Goal: Complete application form

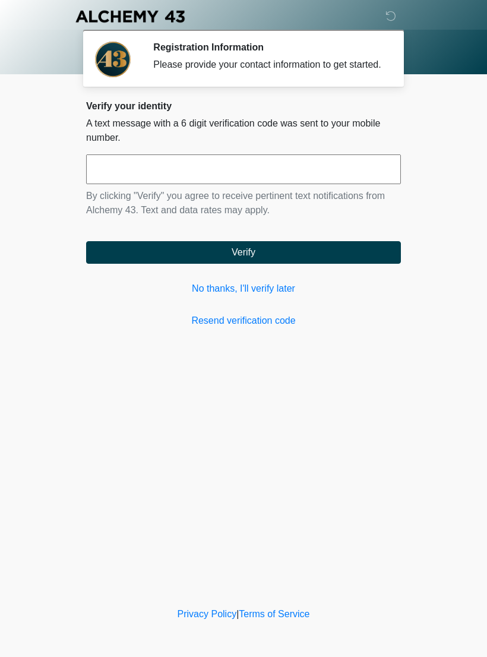
click at [150, 184] on input "text" at bounding box center [243, 169] width 315 height 30
click at [211, 295] on link "No thanks, I'll verify later" at bounding box center [243, 288] width 315 height 14
click at [205, 296] on link "No thanks, I'll verify later" at bounding box center [243, 288] width 315 height 14
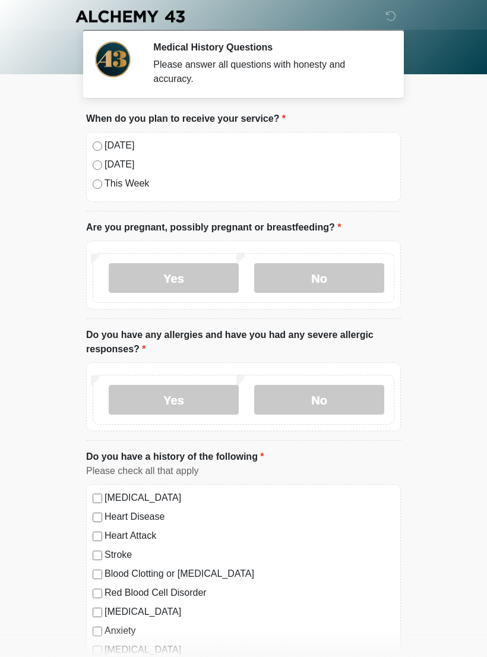
click at [112, 145] on label "[DATE]" at bounding box center [249, 145] width 290 height 14
click at [332, 278] on label "No" at bounding box center [319, 278] width 130 height 30
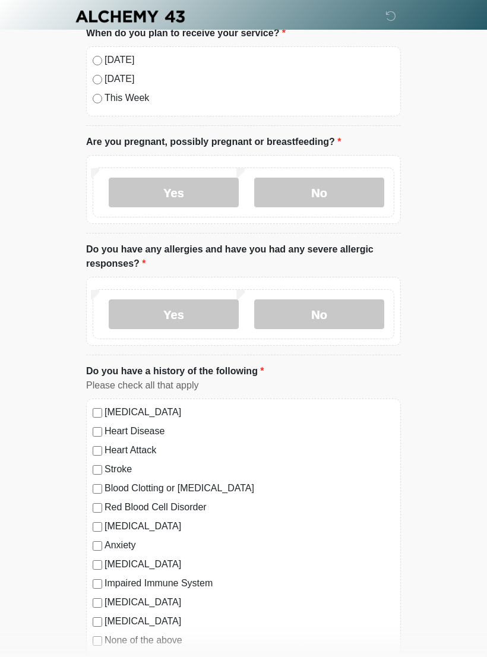
scroll to position [91, 0]
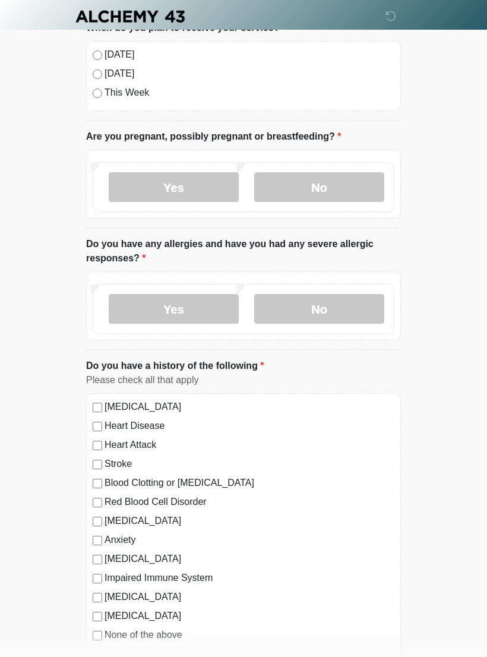
click at [326, 308] on label "No" at bounding box center [319, 309] width 130 height 30
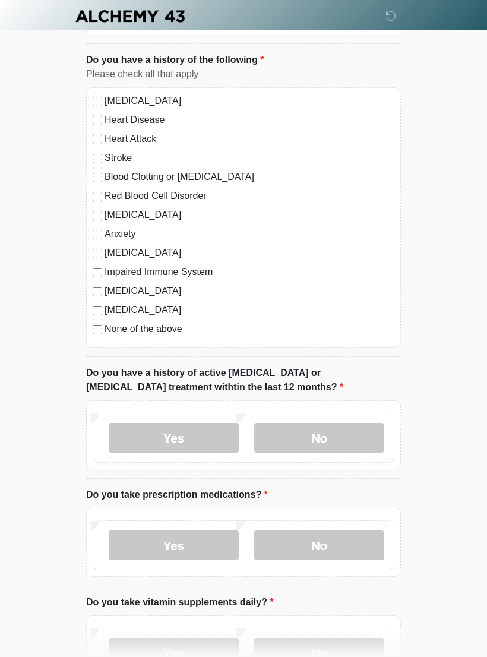
scroll to position [399, 0]
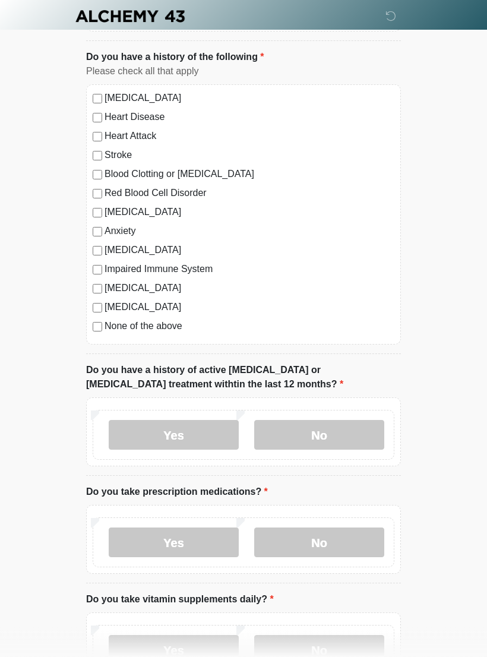
click at [182, 325] on label "None of the above" at bounding box center [249, 326] width 290 height 14
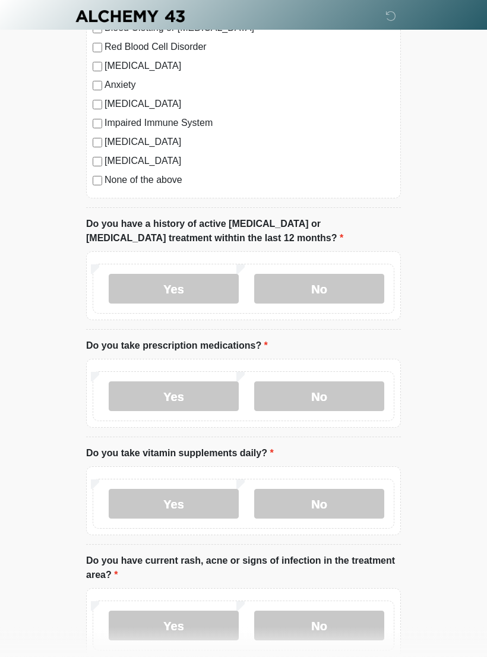
scroll to position [546, 0]
click at [344, 294] on label "No" at bounding box center [319, 289] width 130 height 30
click at [328, 401] on label "No" at bounding box center [319, 396] width 130 height 30
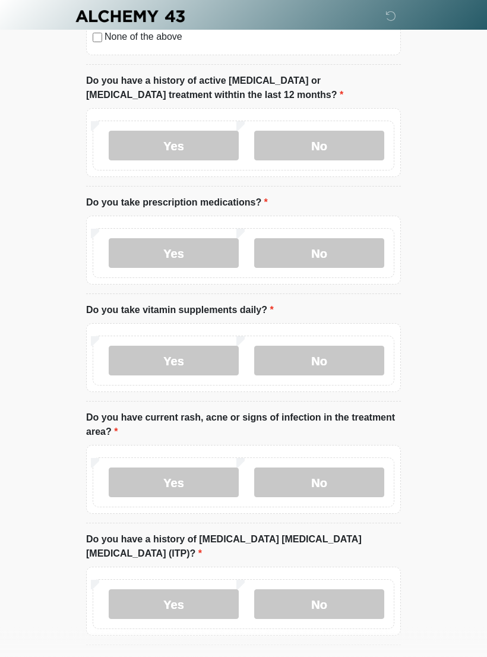
scroll to position [689, 0]
click at [341, 362] on label "No" at bounding box center [319, 361] width 130 height 30
click at [188, 358] on label "Yes" at bounding box center [174, 360] width 130 height 30
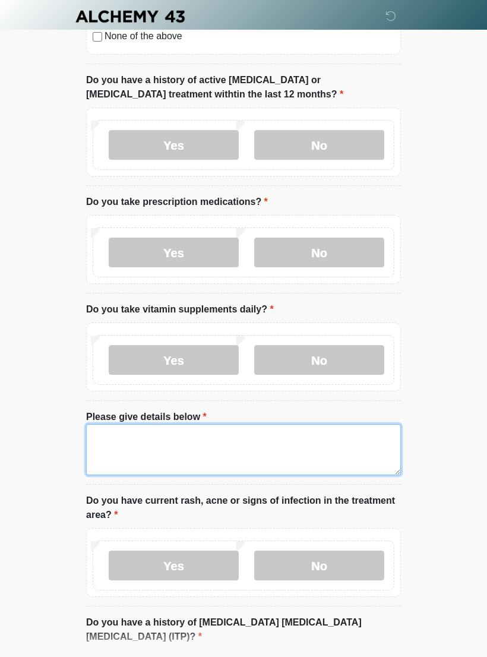
click at [124, 439] on textarea "Please give details below" at bounding box center [243, 449] width 315 height 51
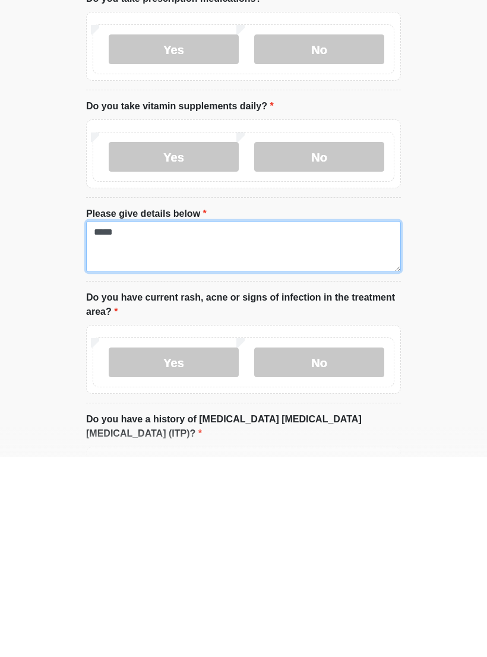
type textarea "*****"
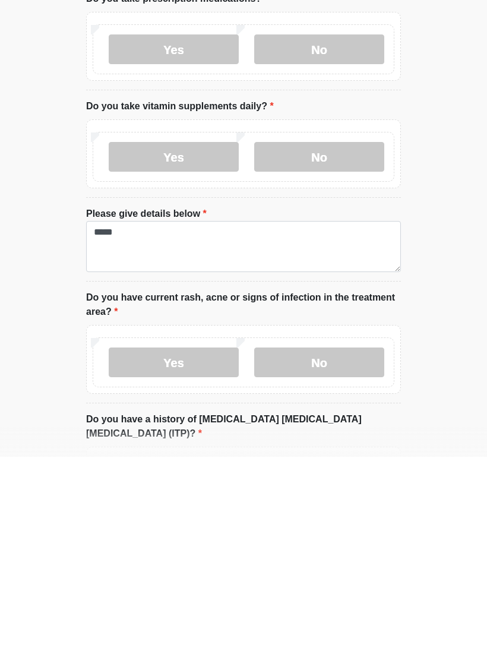
click at [328, 547] on label "No" at bounding box center [319, 562] width 130 height 30
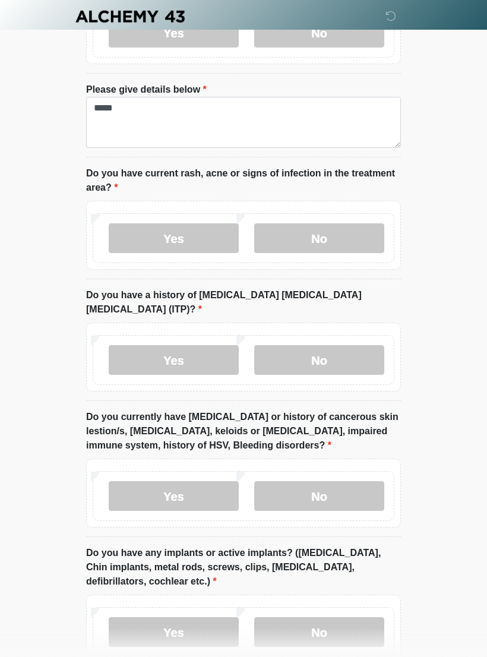
scroll to position [1021, 0]
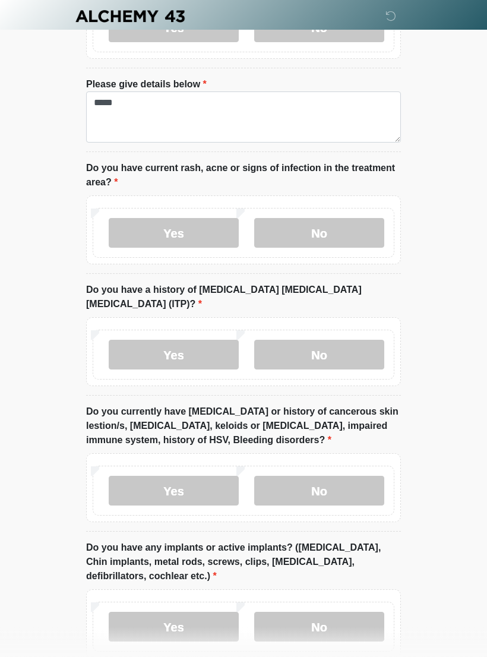
click at [343, 340] on label "No" at bounding box center [319, 355] width 130 height 30
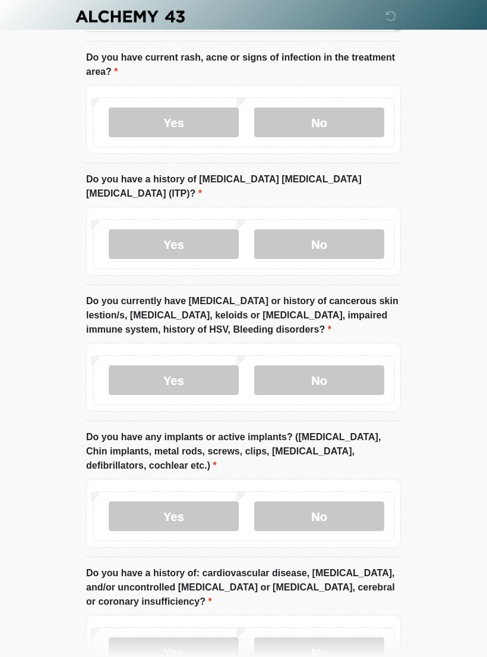
scroll to position [1132, 0]
click at [341, 366] on label "No" at bounding box center [319, 380] width 130 height 30
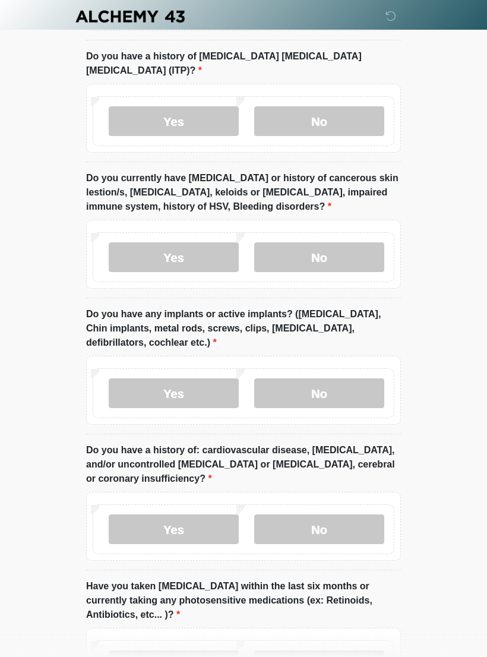
scroll to position [1256, 0]
click at [356, 378] on label "No" at bounding box center [319, 393] width 130 height 30
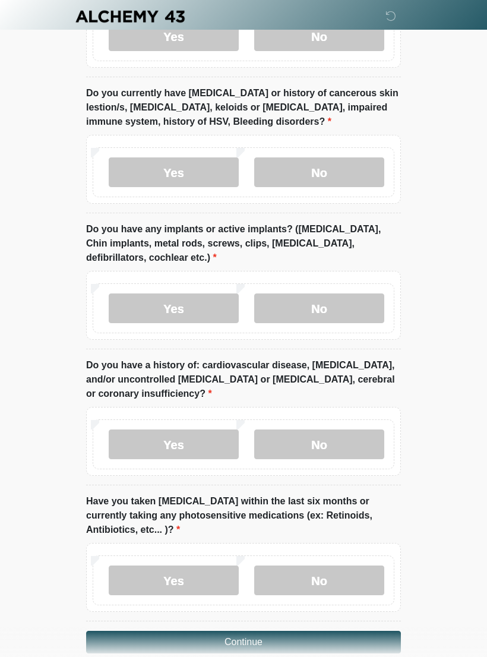
scroll to position [1364, 0]
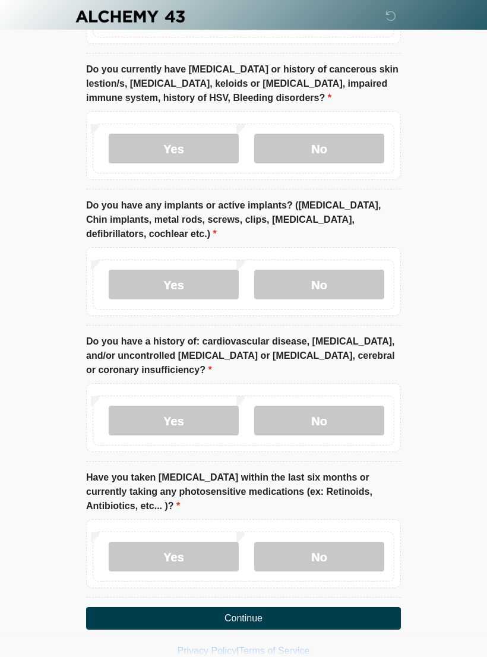
click at [338, 416] on label "No" at bounding box center [319, 421] width 130 height 30
click at [339, 547] on label "No" at bounding box center [319, 556] width 130 height 30
click at [264, 607] on button "Continue" at bounding box center [243, 618] width 315 height 23
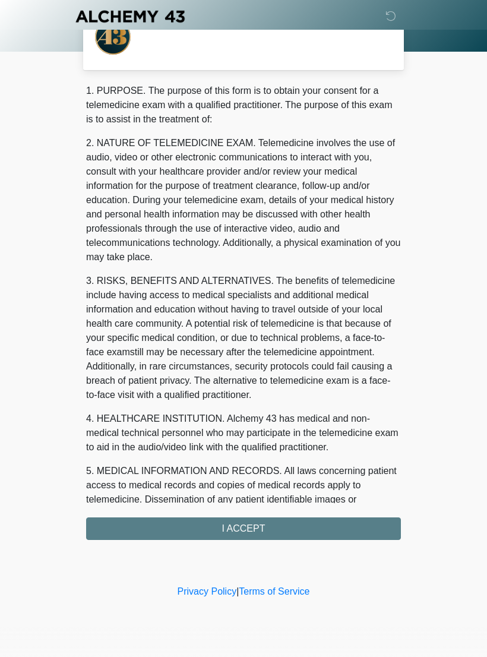
scroll to position [0, 0]
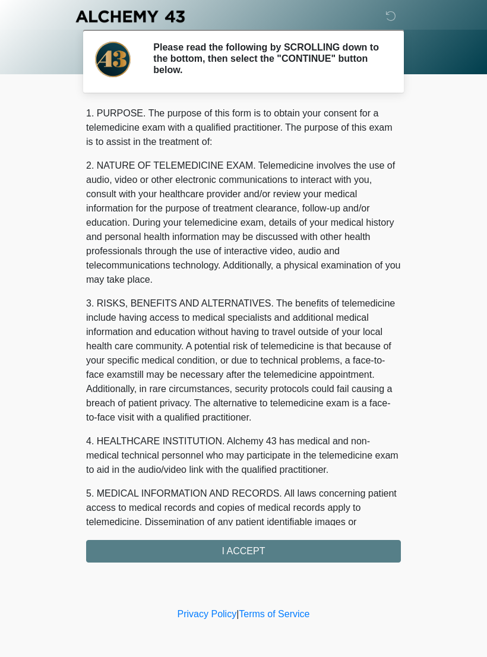
click at [260, 549] on div "1. PURPOSE. The purpose of this form is to obtain your consent for a telemedici…" at bounding box center [243, 334] width 315 height 456
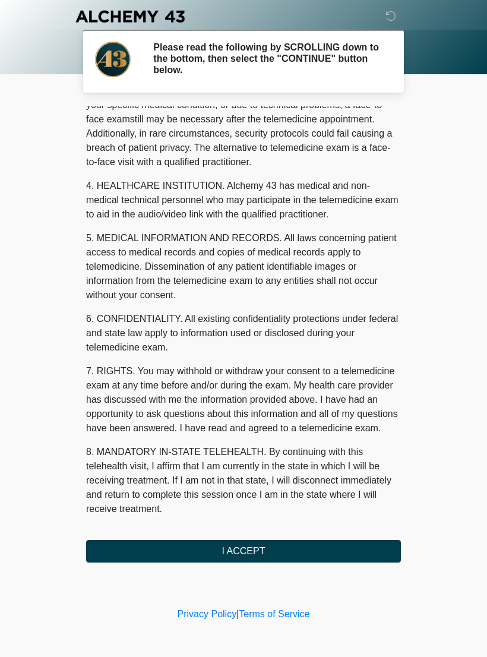
scroll to position [270, 0]
click at [255, 552] on button "I ACCEPT" at bounding box center [243, 551] width 315 height 23
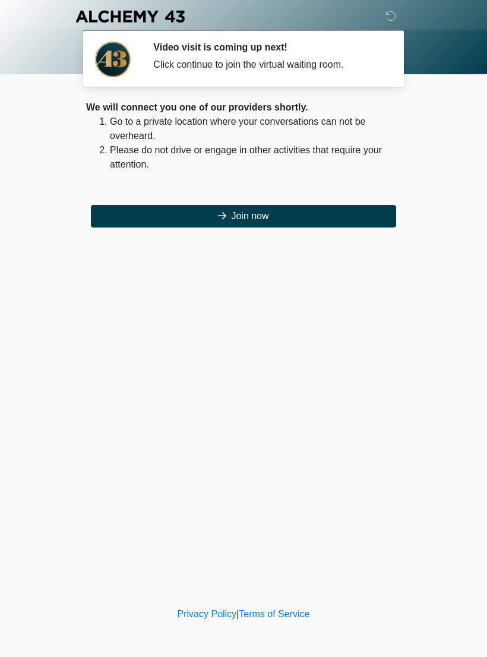
click at [249, 217] on button "Join now" at bounding box center [243, 216] width 305 height 23
